Goal: Transaction & Acquisition: Purchase product/service

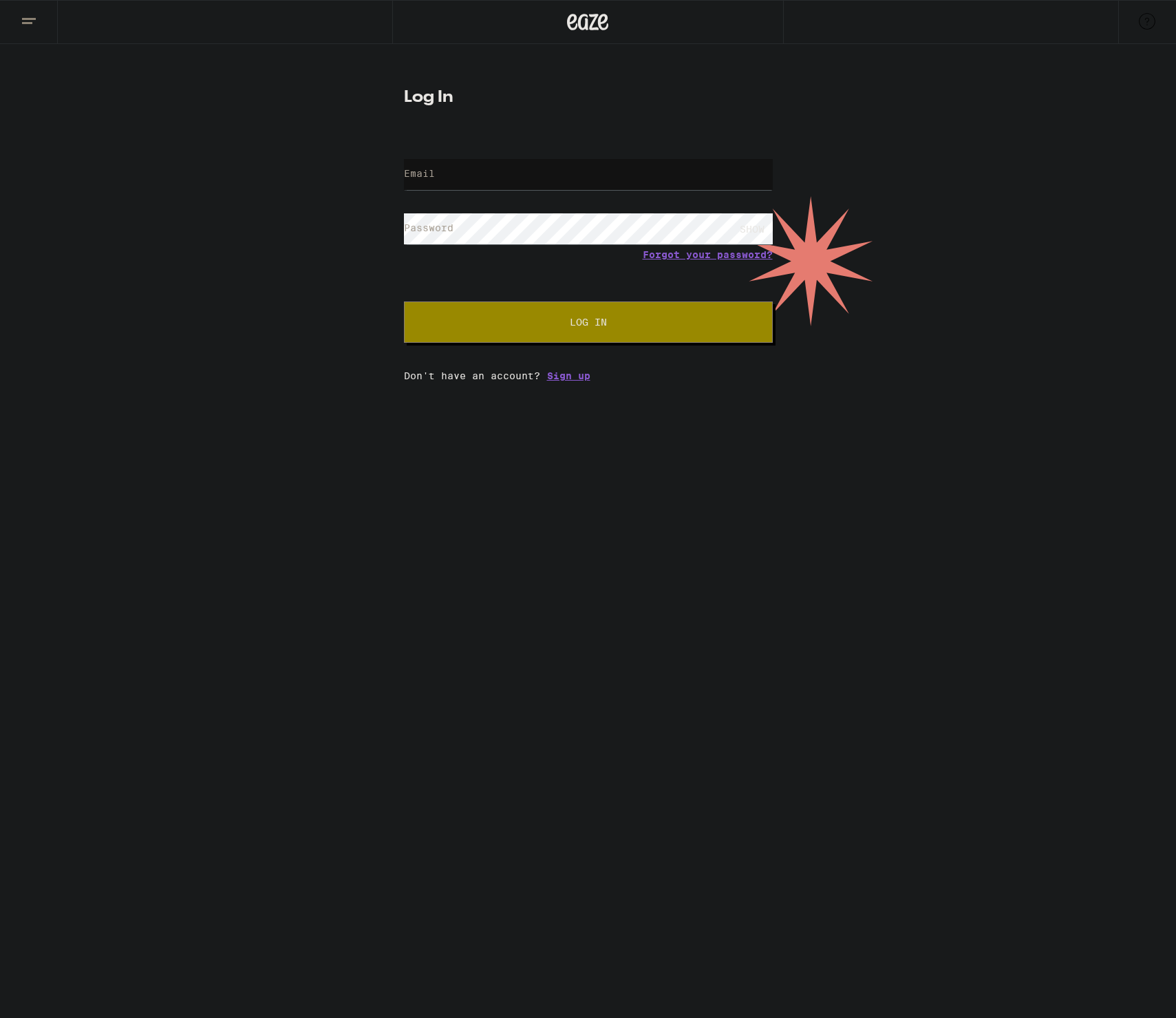
click at [560, 191] on div at bounding box center [589, 174] width 369 height 40
click at [564, 172] on input "Email" at bounding box center [589, 174] width 369 height 31
click at [637, 77] on div "Log In Email Email Password Password SHOW Forgot your password? Log In Don't ha…" at bounding box center [588, 213] width 1176 height 337
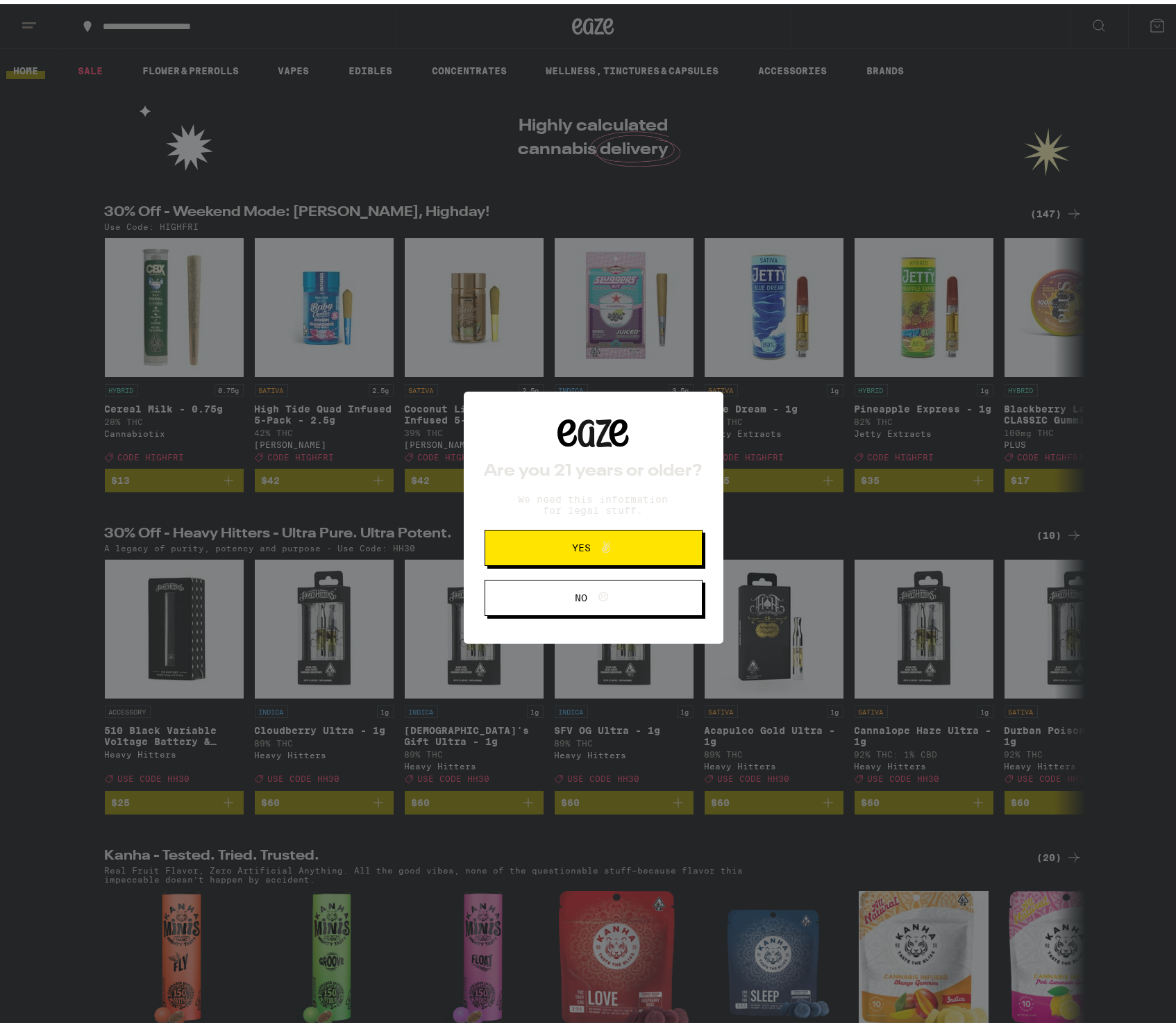
click at [584, 533] on button "Yes" at bounding box center [593, 543] width 218 height 36
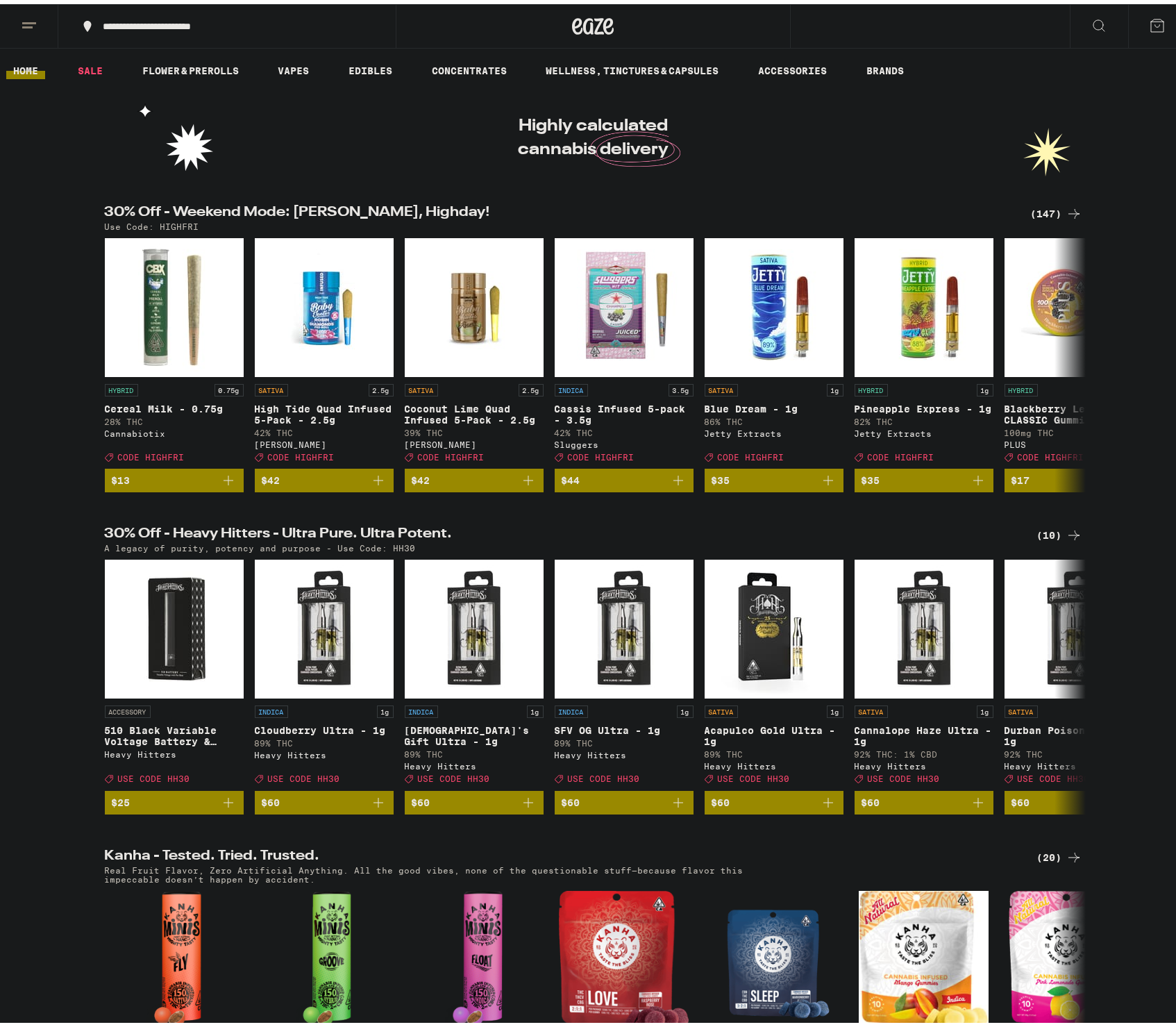
click at [38, 15] on button at bounding box center [29, 22] width 58 height 44
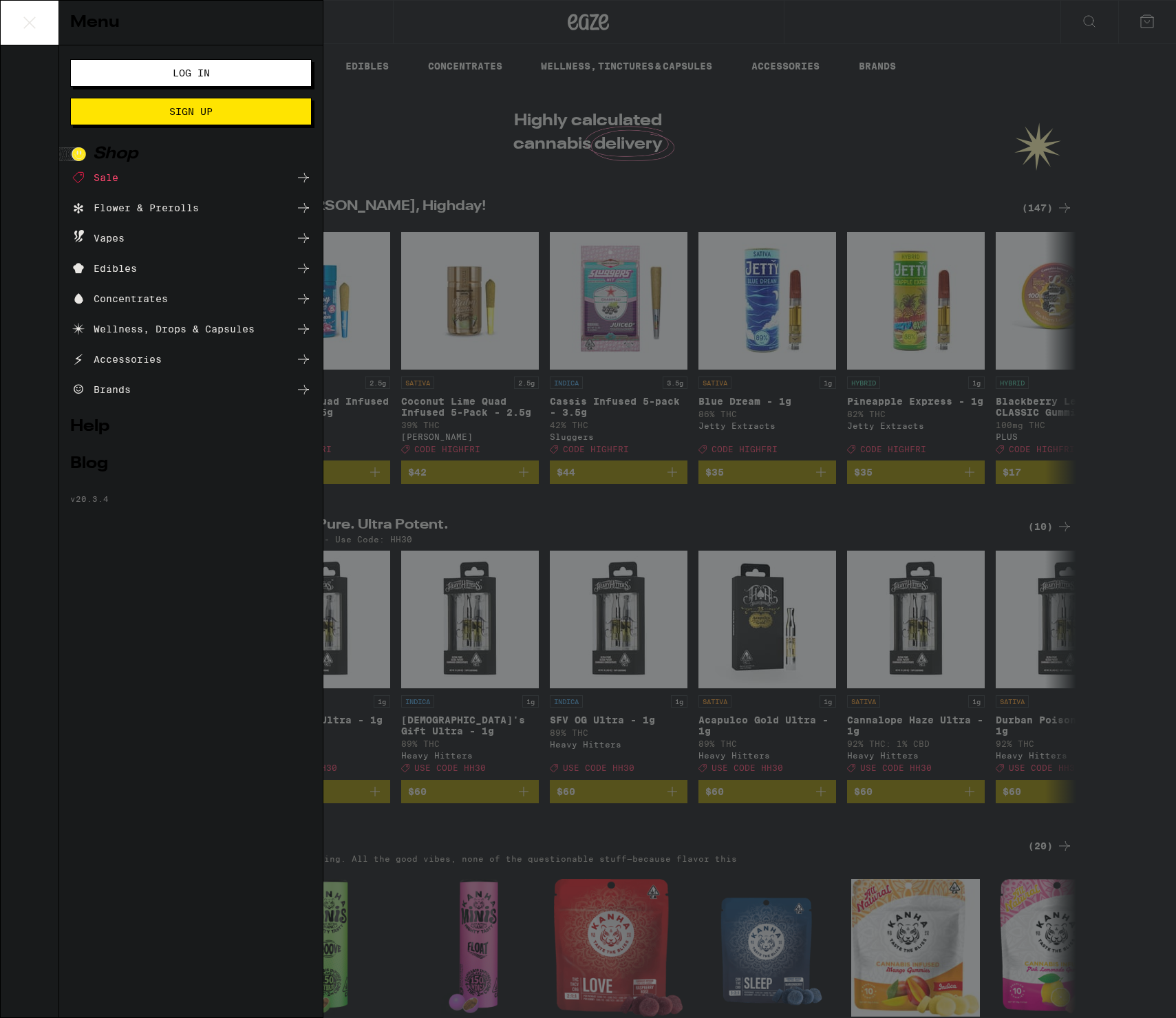
drag, startPoint x: 936, startPoint y: 92, endPoint x: 994, endPoint y: 90, distance: 58.0
click at [936, 93] on div "Menu Log In Sign Up Shop Sale Flower & Prerolls Vapes Edibles Concentrates Well…" at bounding box center [588, 509] width 1176 height 1018
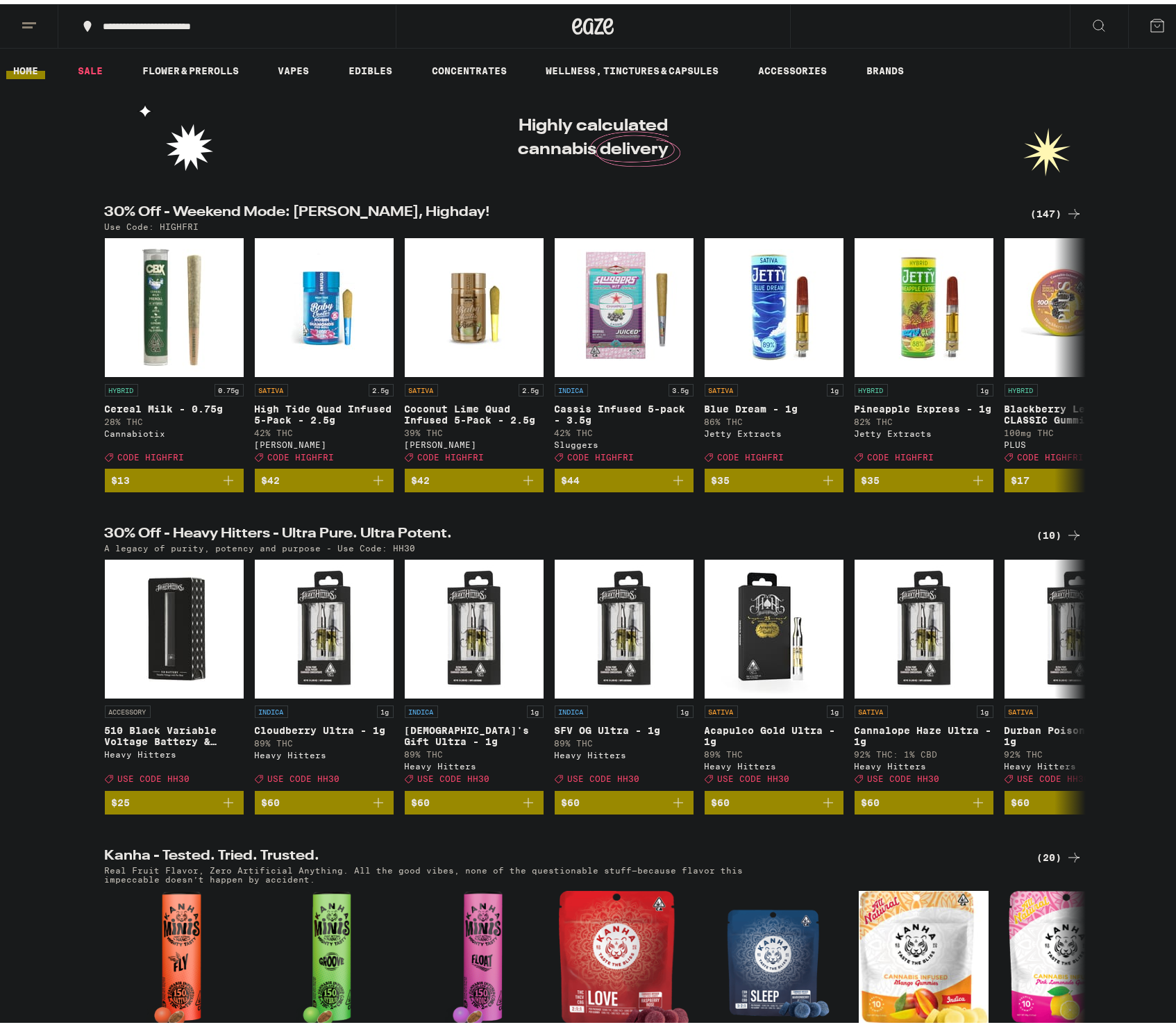
click at [1148, 21] on icon at bounding box center [1157, 21] width 17 height 17
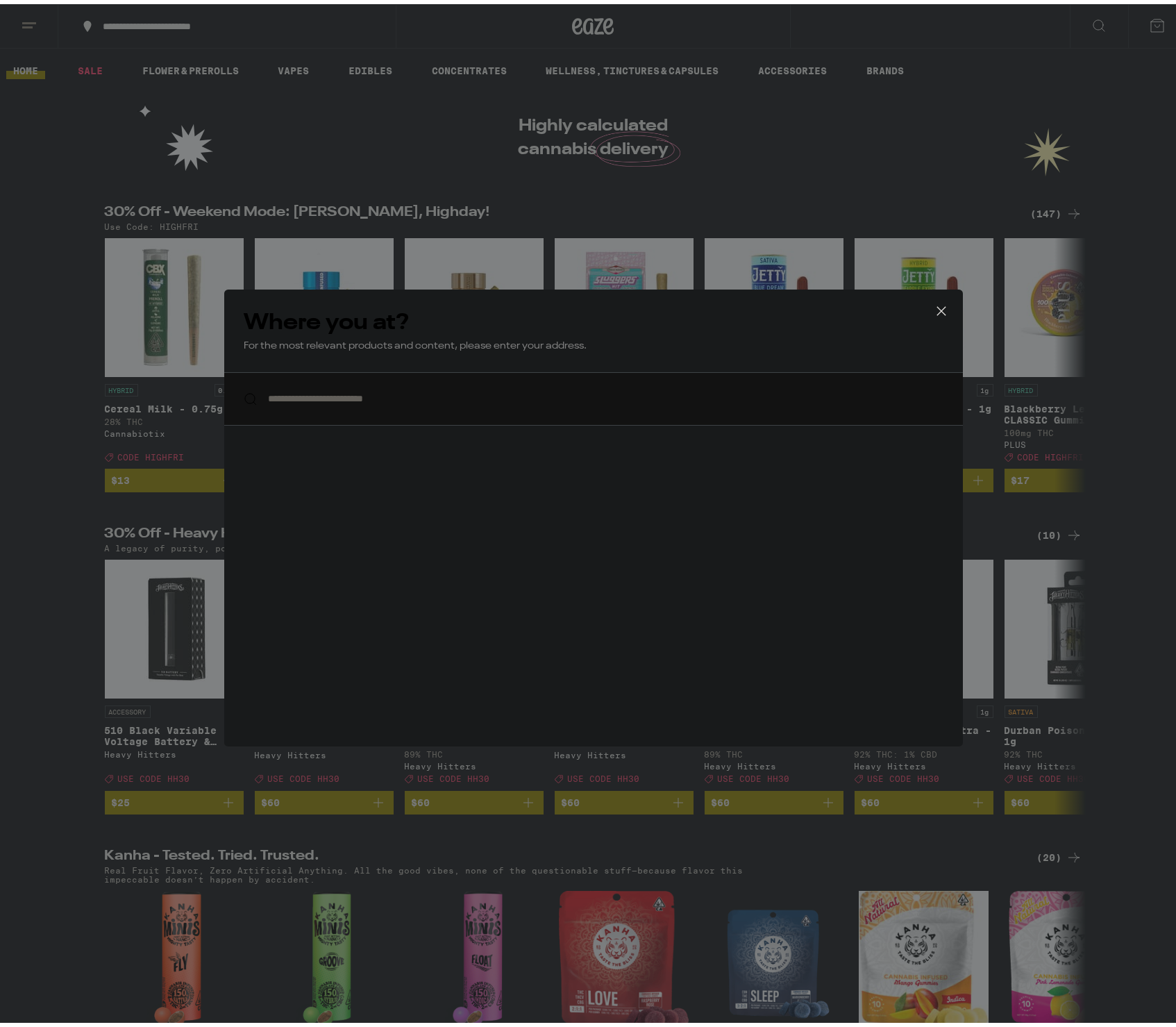
click at [884, 128] on div "**********" at bounding box center [593, 514] width 1186 height 1027
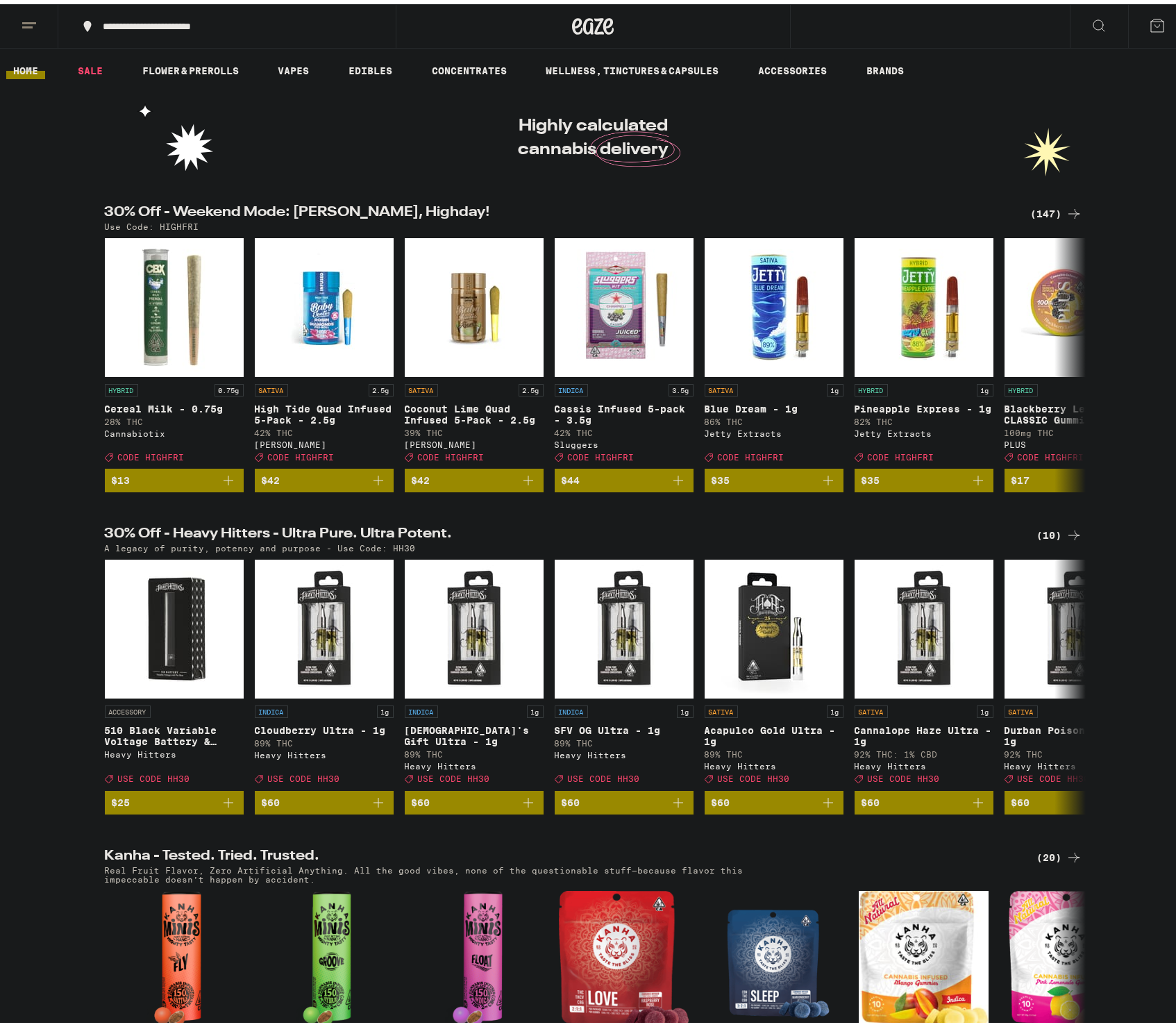
click at [1055, 202] on div "(147)" at bounding box center [1056, 210] width 51 height 17
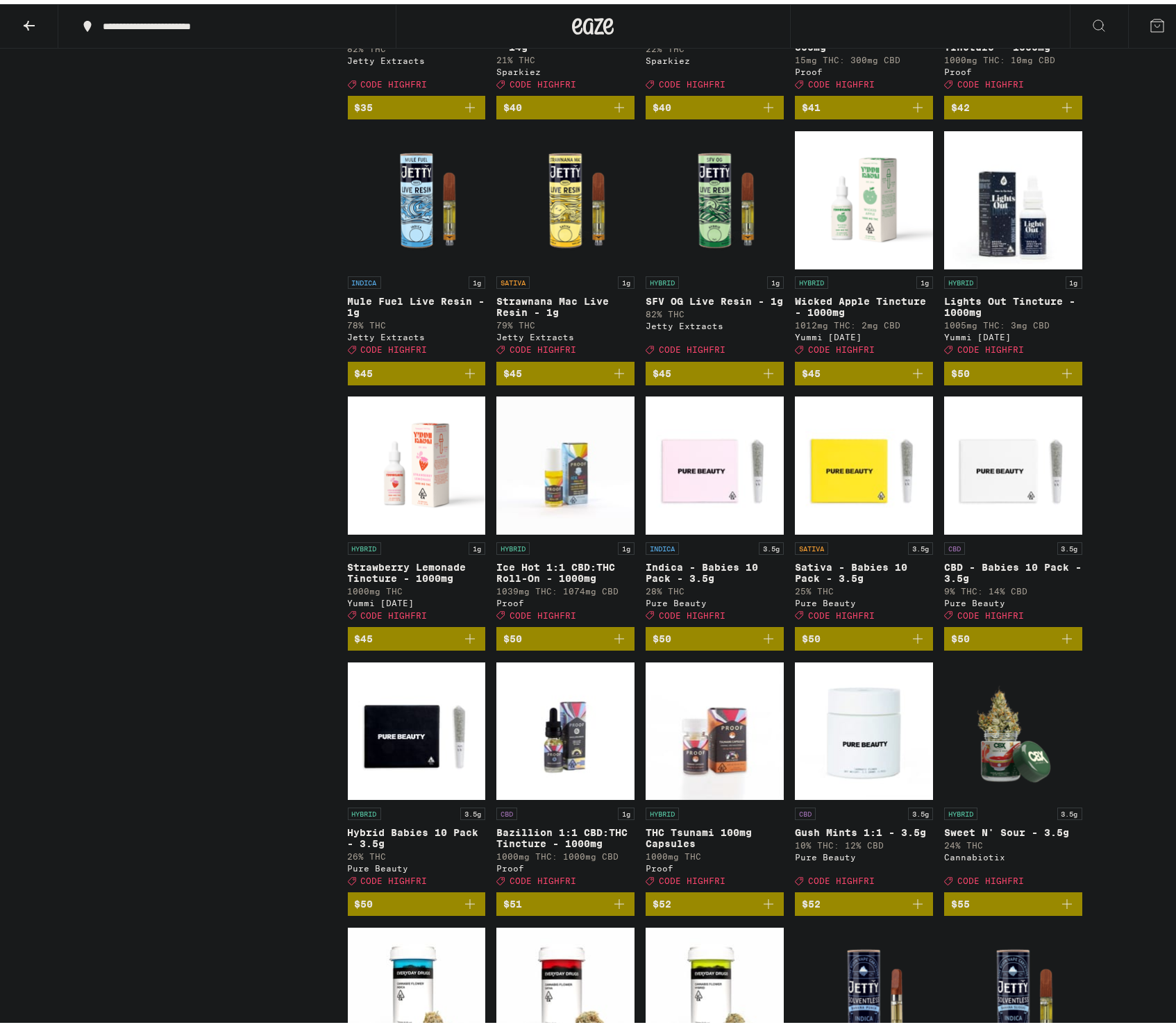
scroll to position [6057, 0]
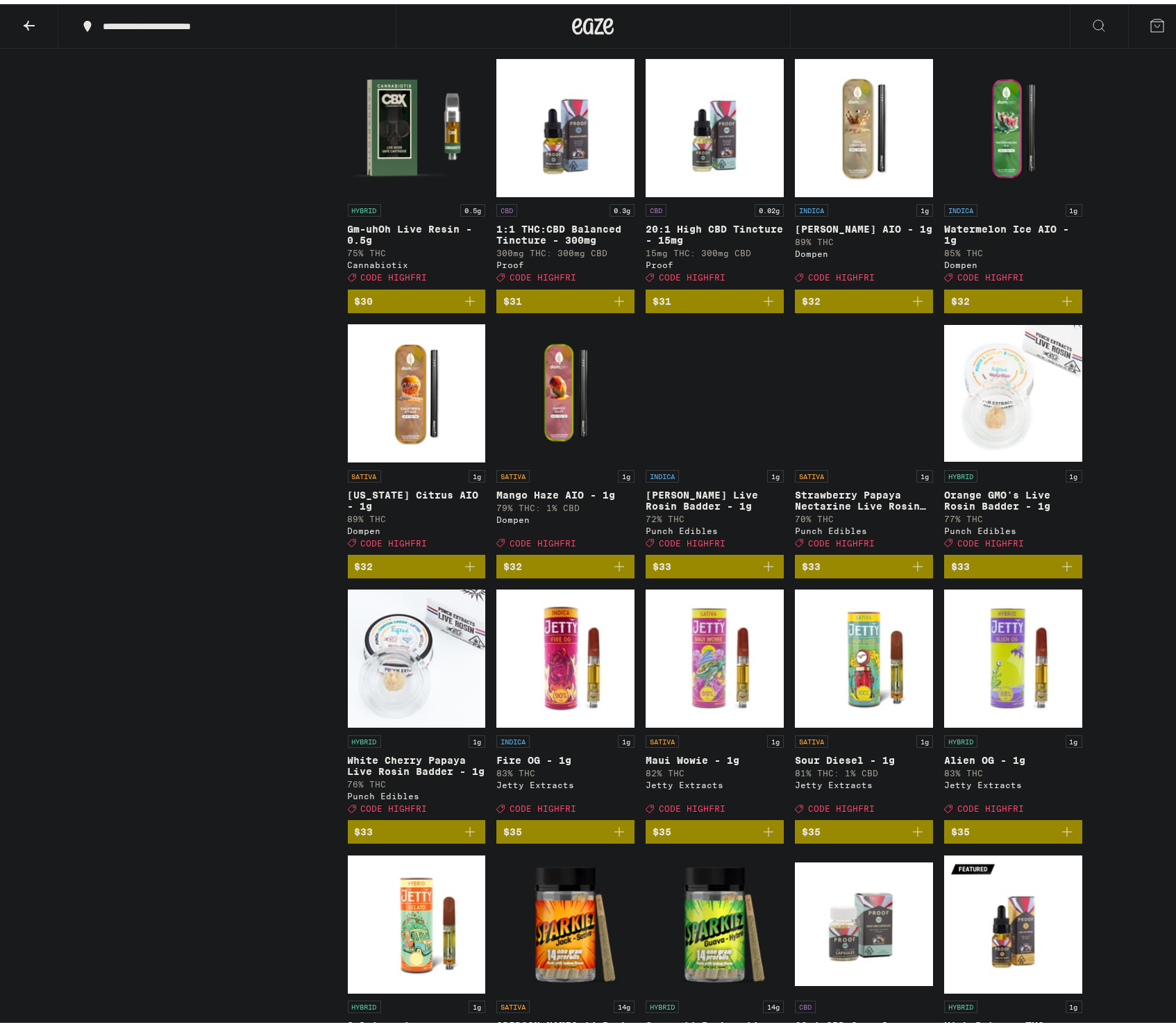
scroll to position [5313, 0]
